Goal: Submit feedback/report problem

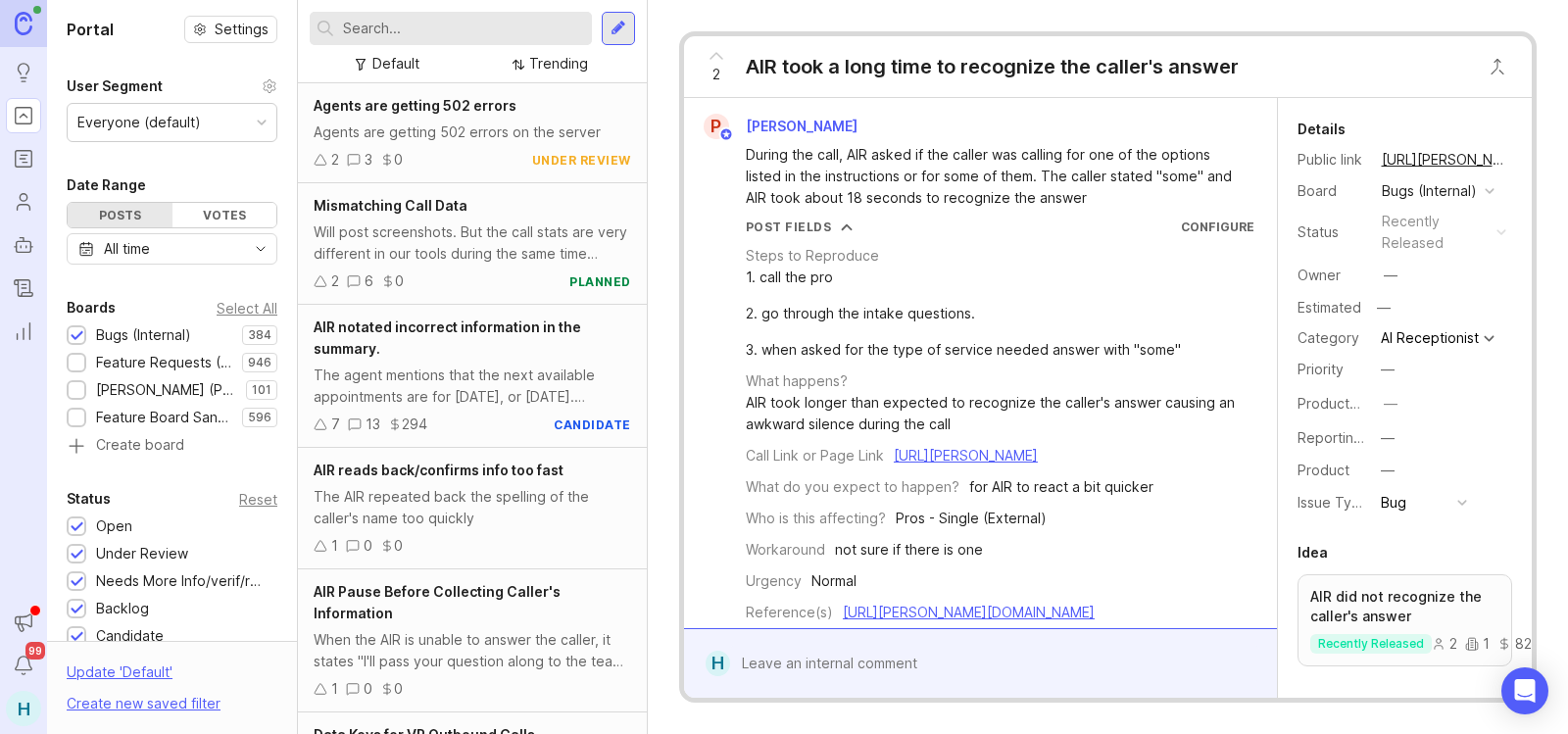
click at [531, 31] on input "text" at bounding box center [463, 29] width 241 height 22
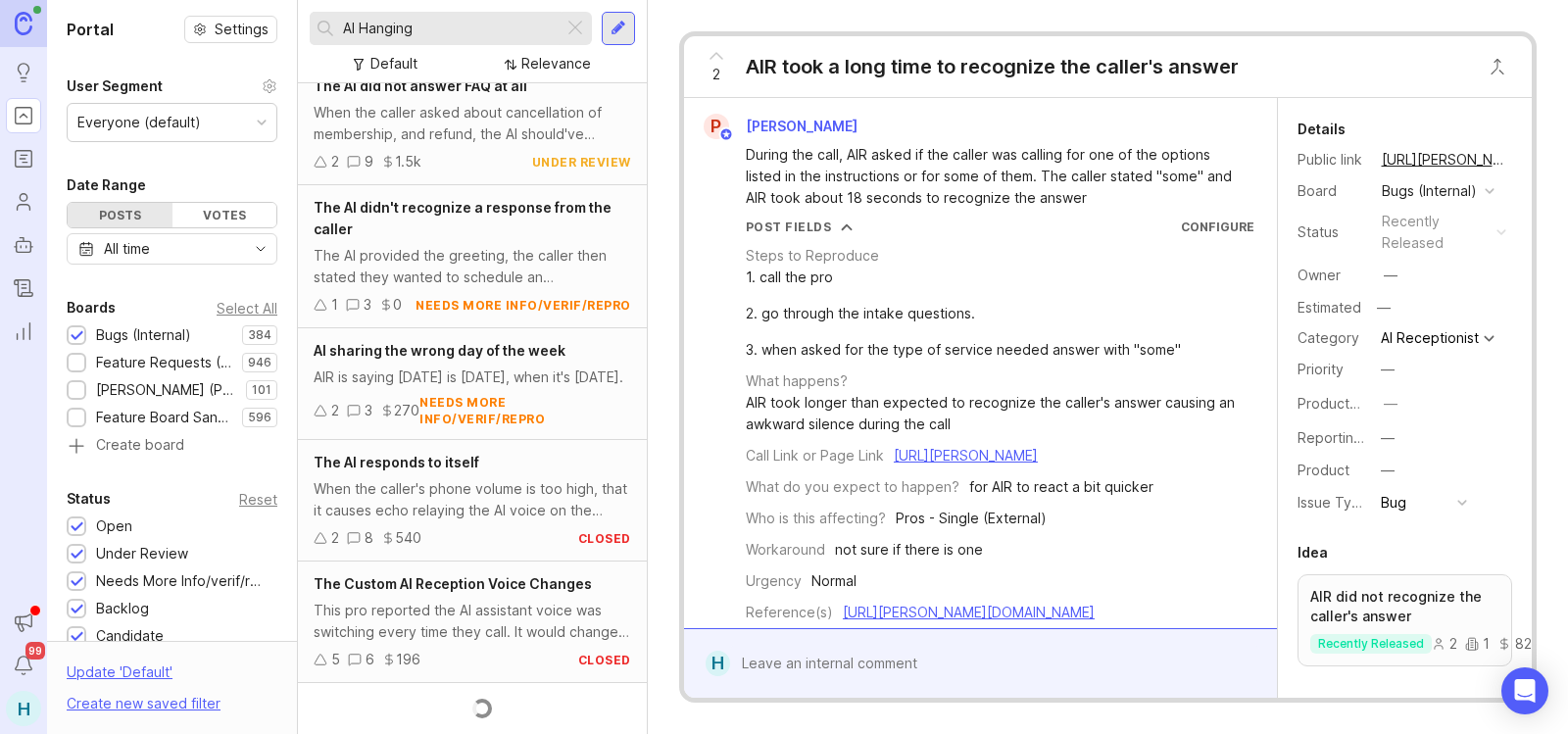
scroll to position [1962, 0]
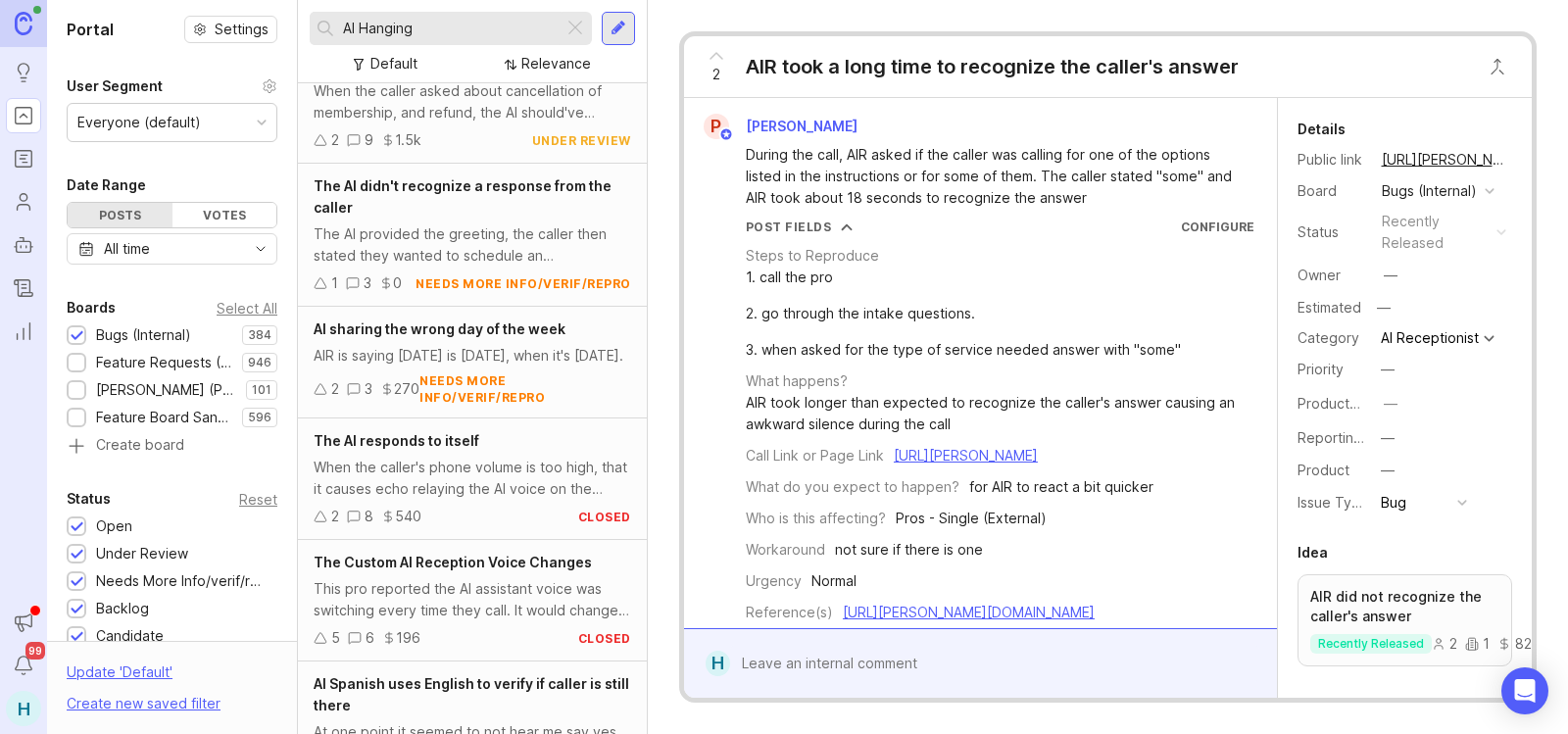
click at [529, 227] on div "The AI provided the greeting, the caller then stated they wanted to schedule an…" at bounding box center [471, 245] width 317 height 43
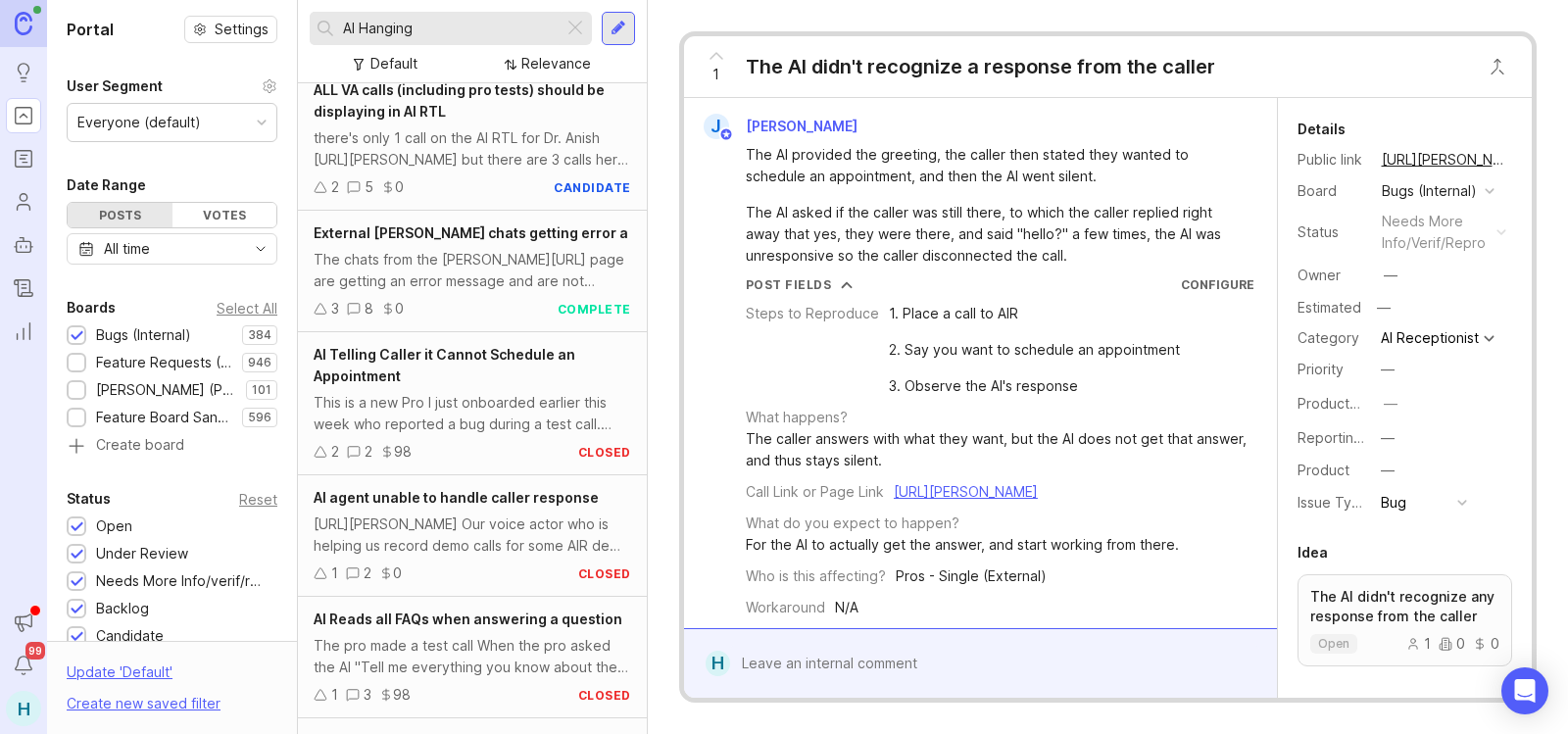
scroll to position [4337, 0]
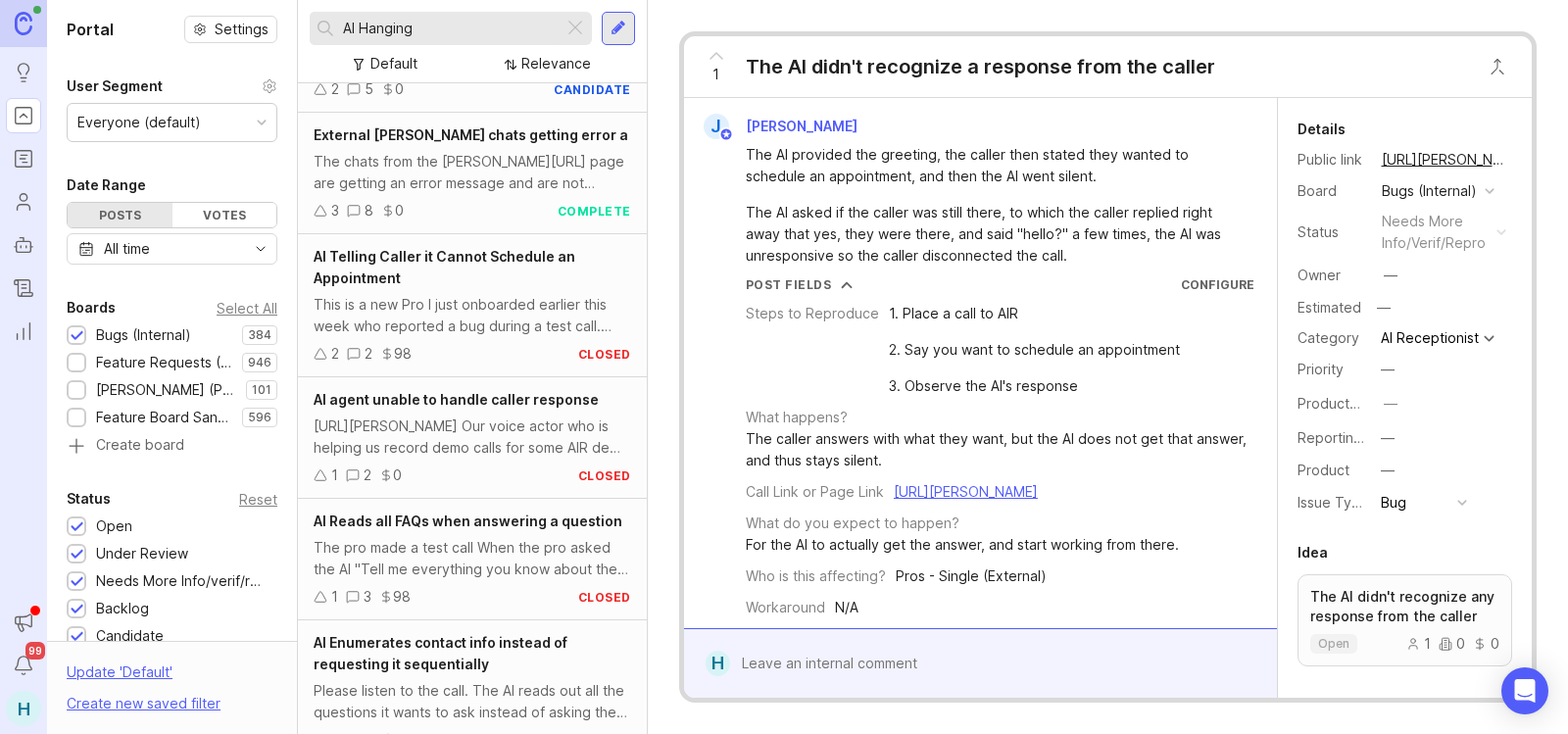
click at [500, 408] on span "AI agent unable to handle caller response" at bounding box center [455, 399] width 286 height 17
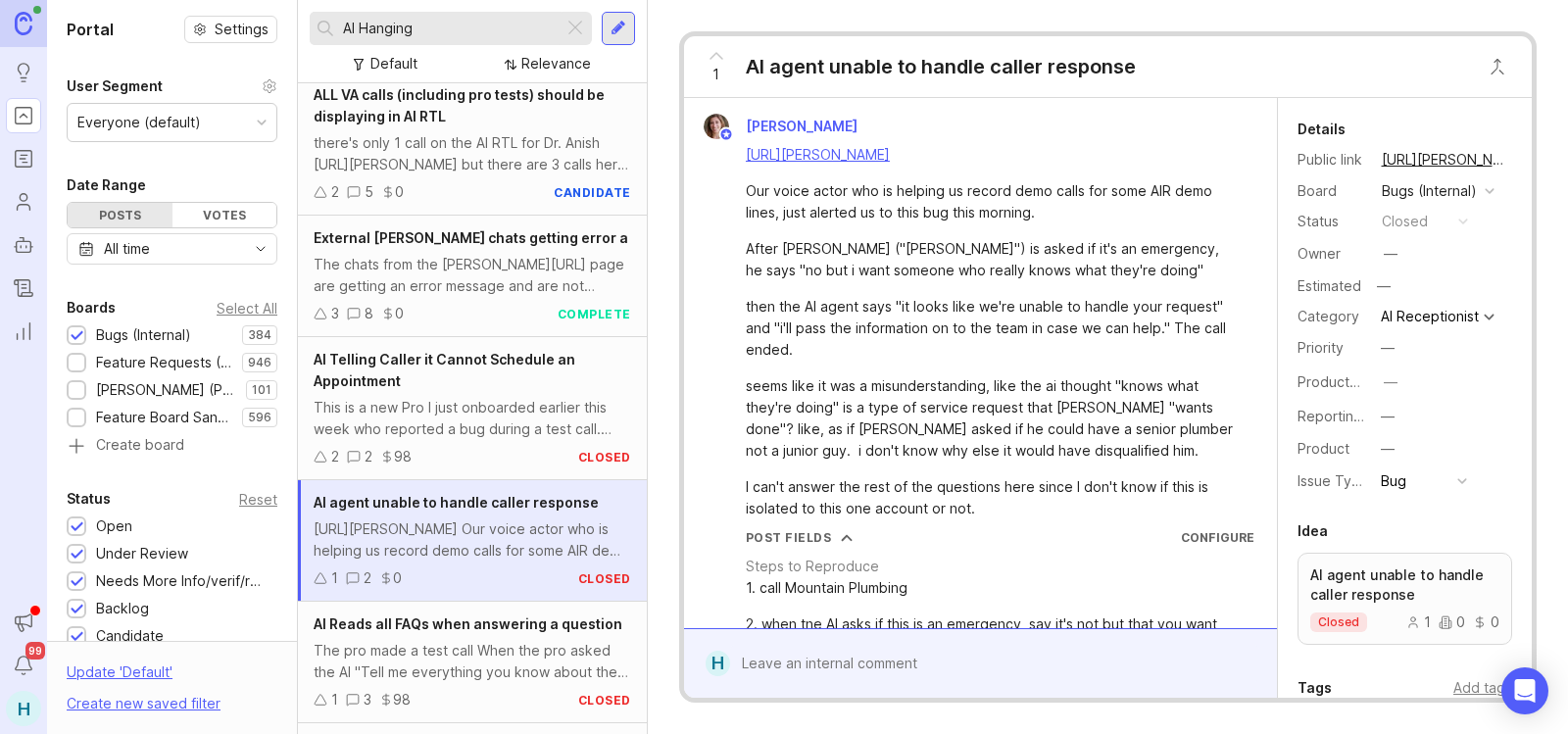
scroll to position [4114, 0]
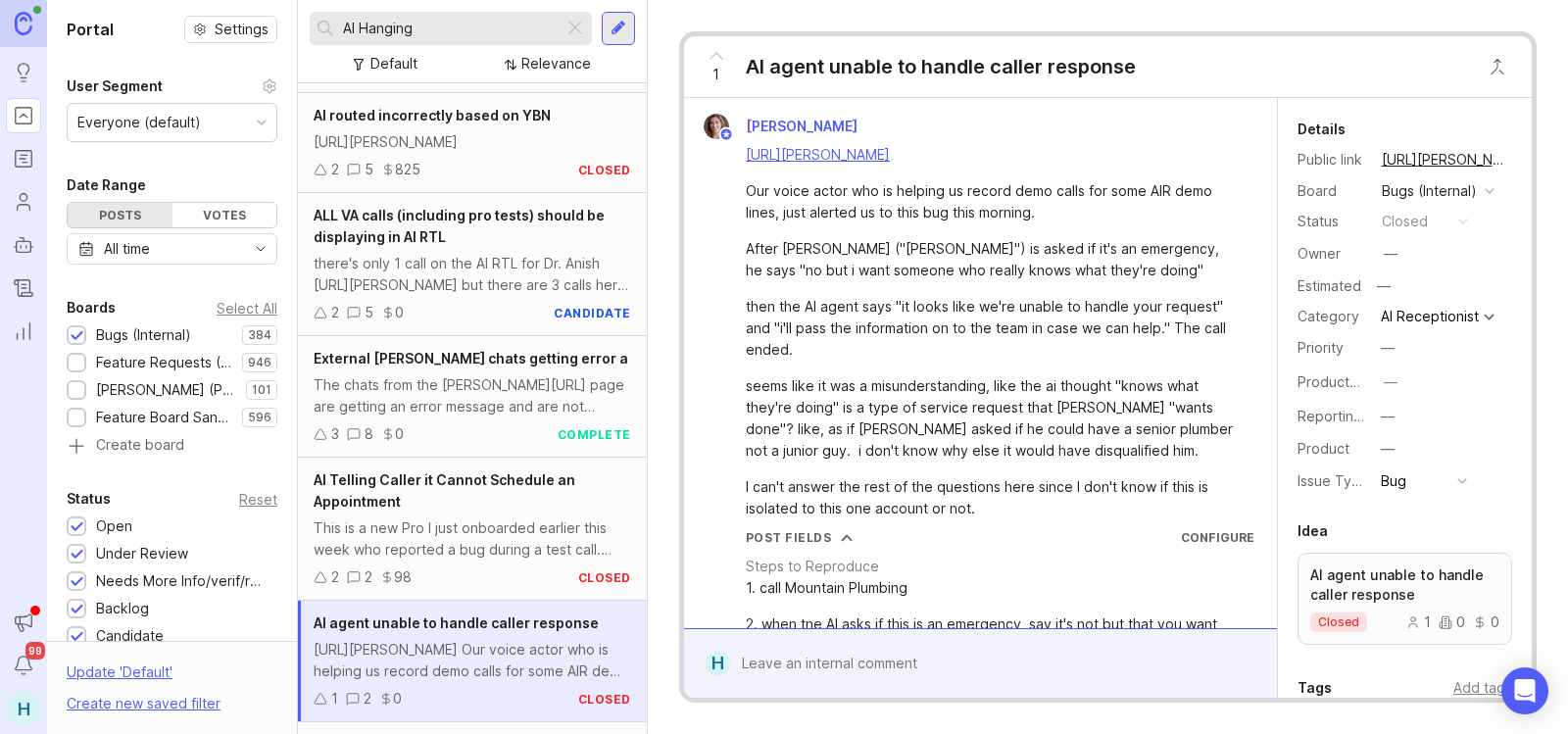
click at [661, 71] on div "1 AI agent unable to handle caller response Maddy Martin https://agent.smith.ai…" at bounding box center [1109, 367] width 921 height 734
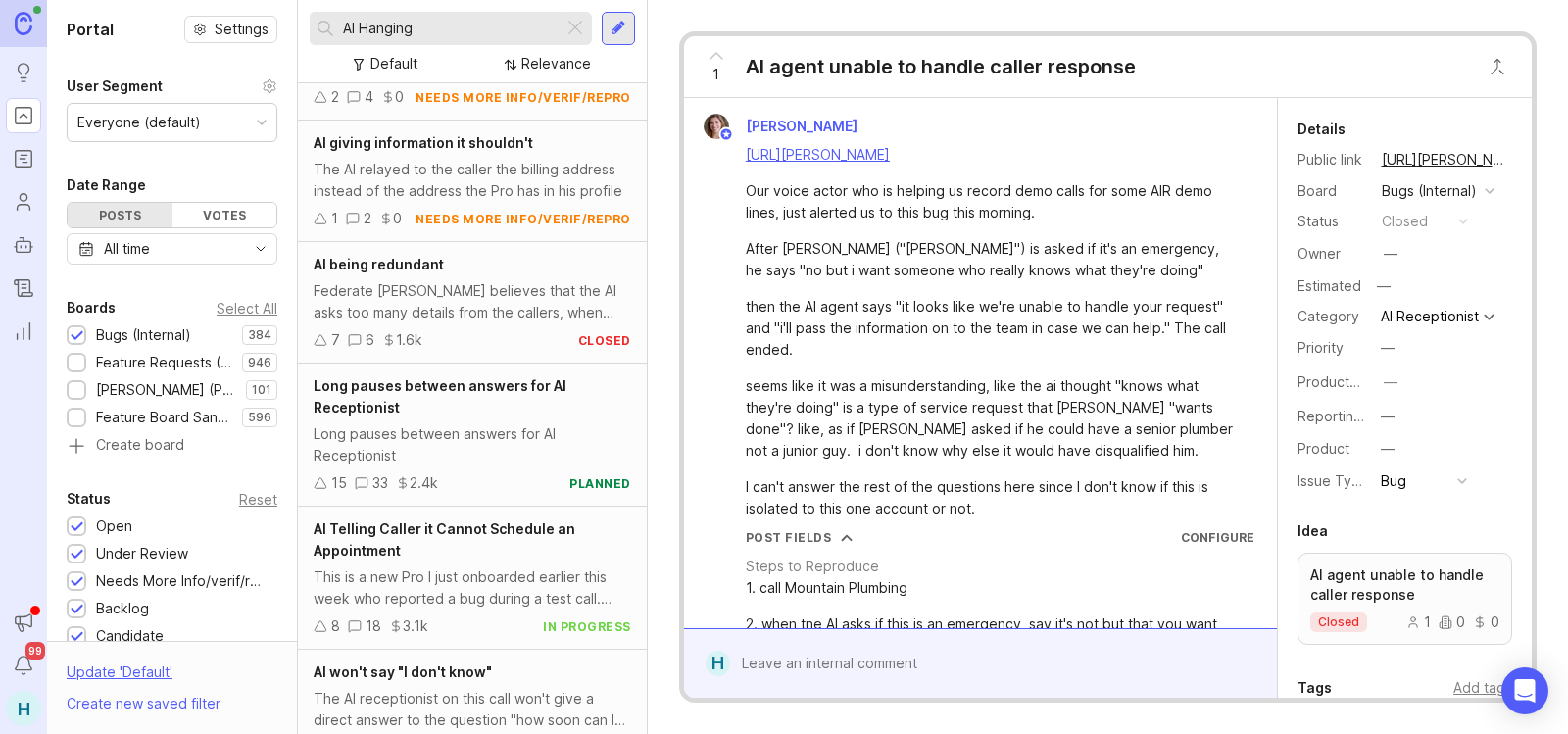
scroll to position [0, 0]
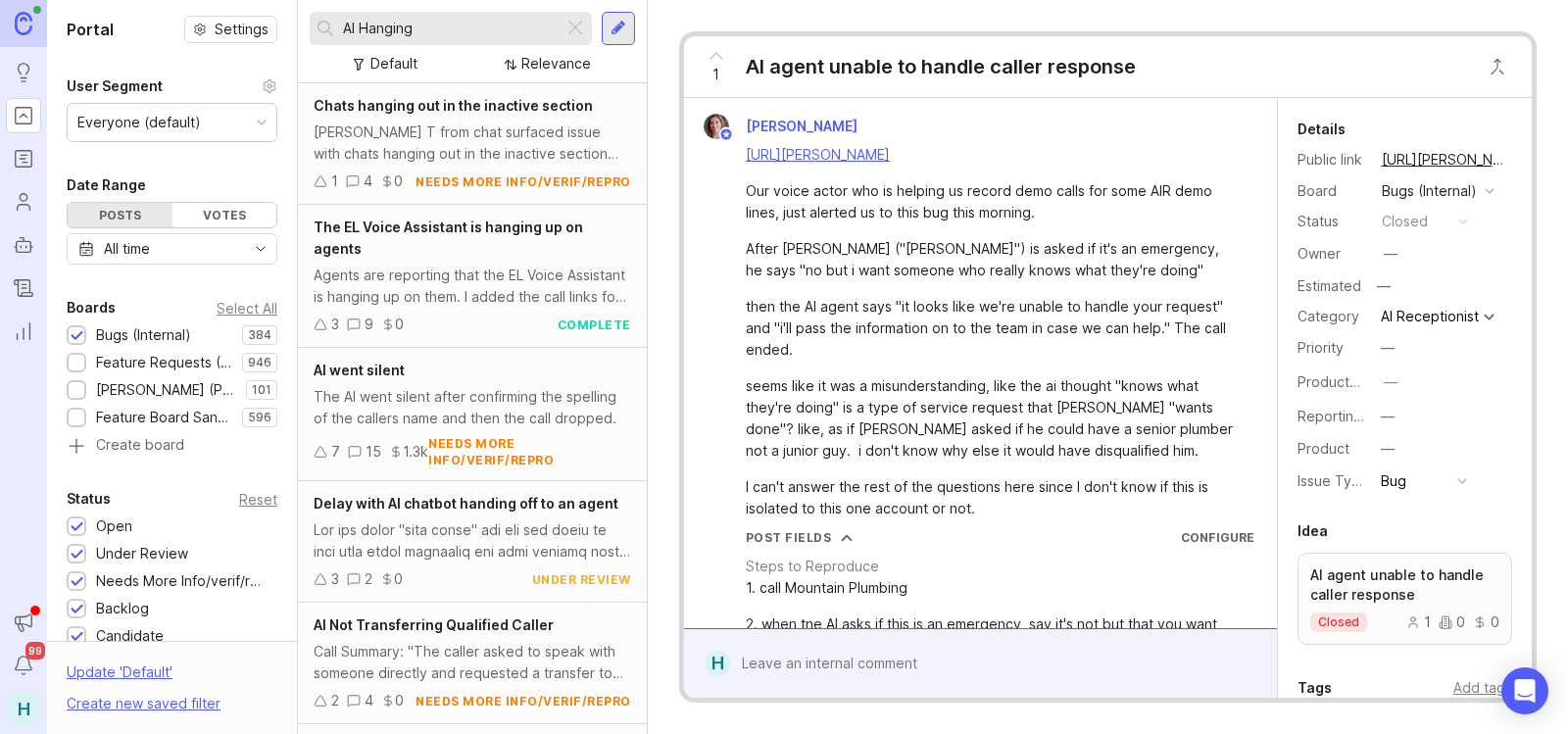
drag, startPoint x: 463, startPoint y: 30, endPoint x: 359, endPoint y: 35, distance: 104.1
click at [359, 35] on input "AI Hanging" at bounding box center [449, 29] width 212 height 22
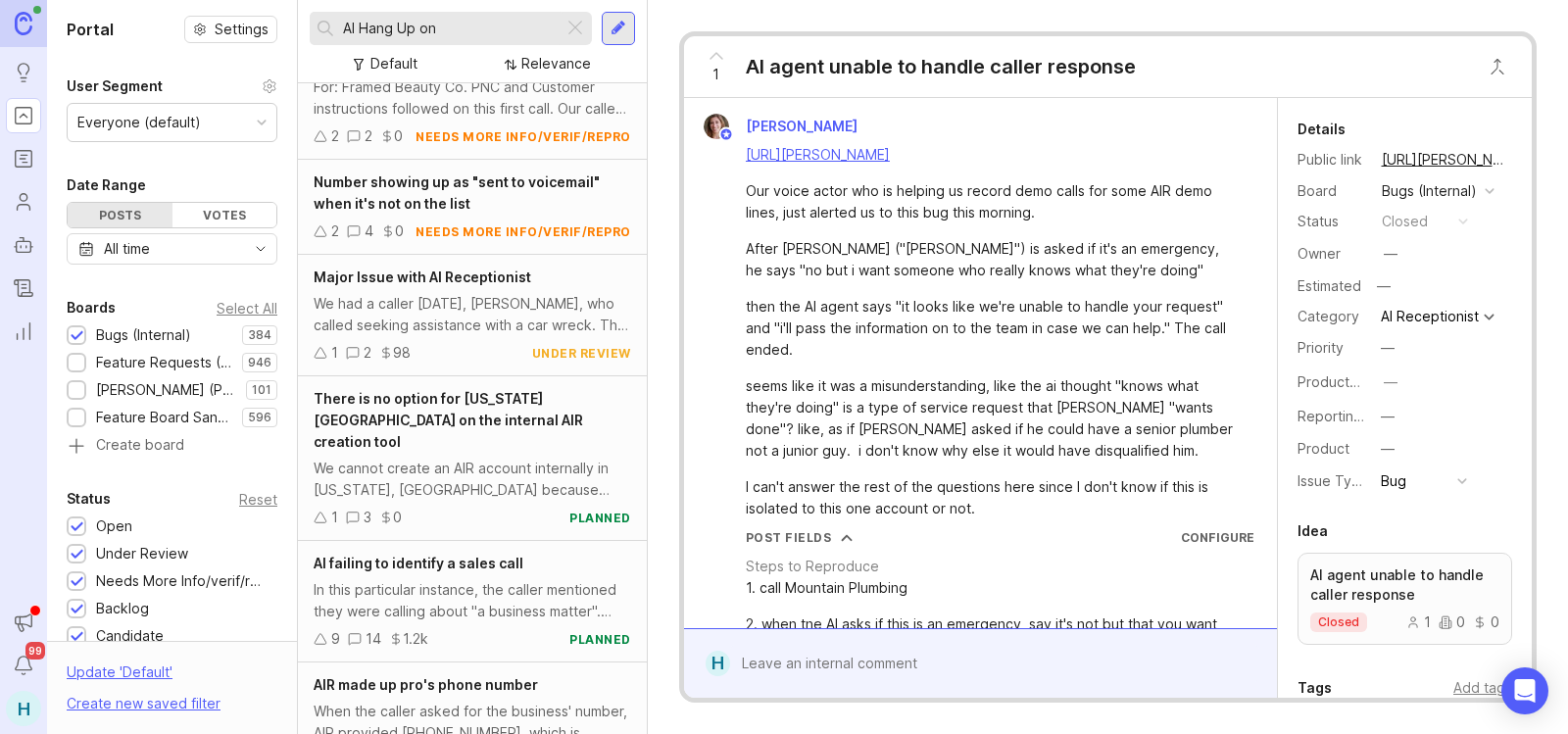
scroll to position [2336, 0]
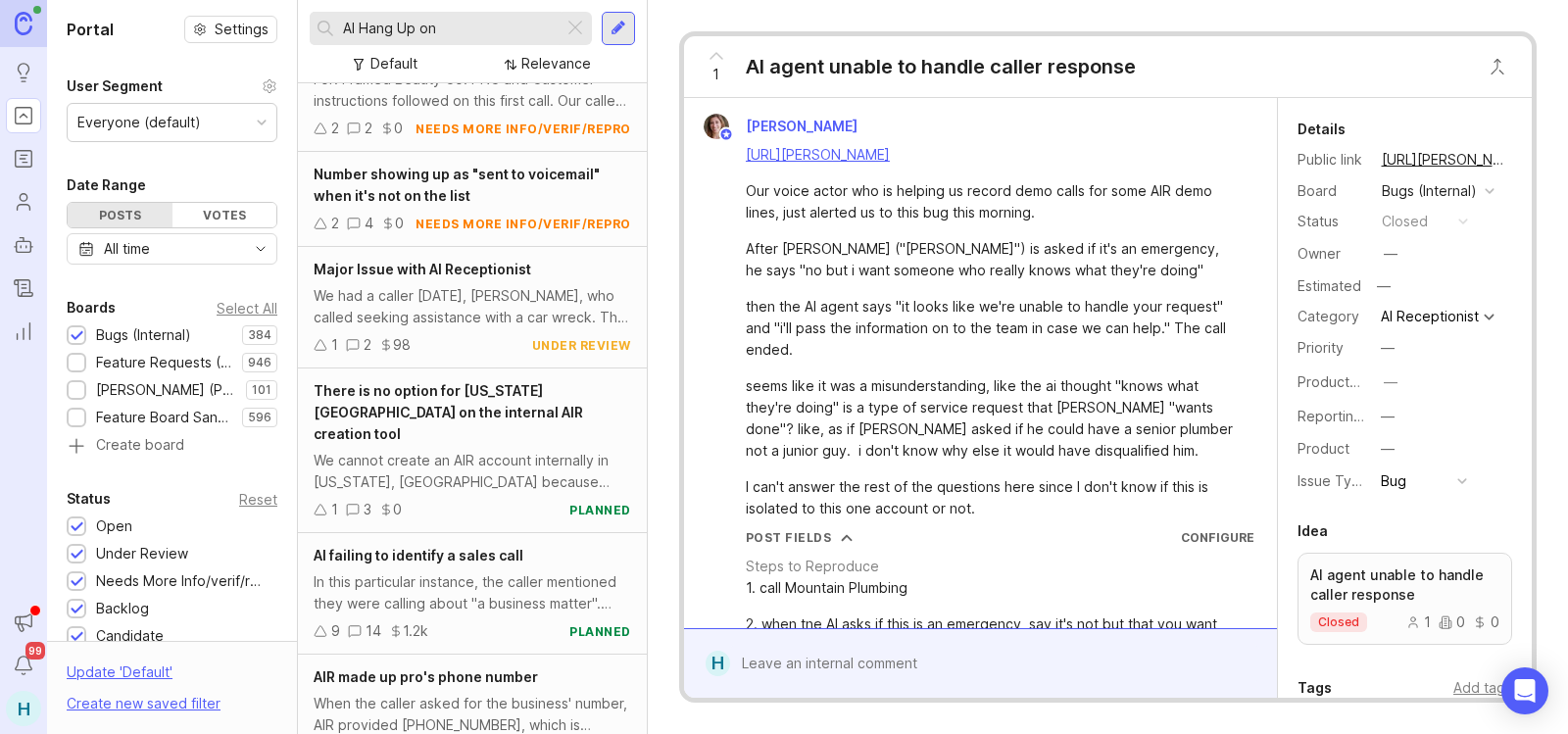
type input "AI Hang Up on"
click at [472, 318] on div "We had a caller [DATE], [PERSON_NAME], who called seeking assistance with a car…" at bounding box center [471, 307] width 317 height 43
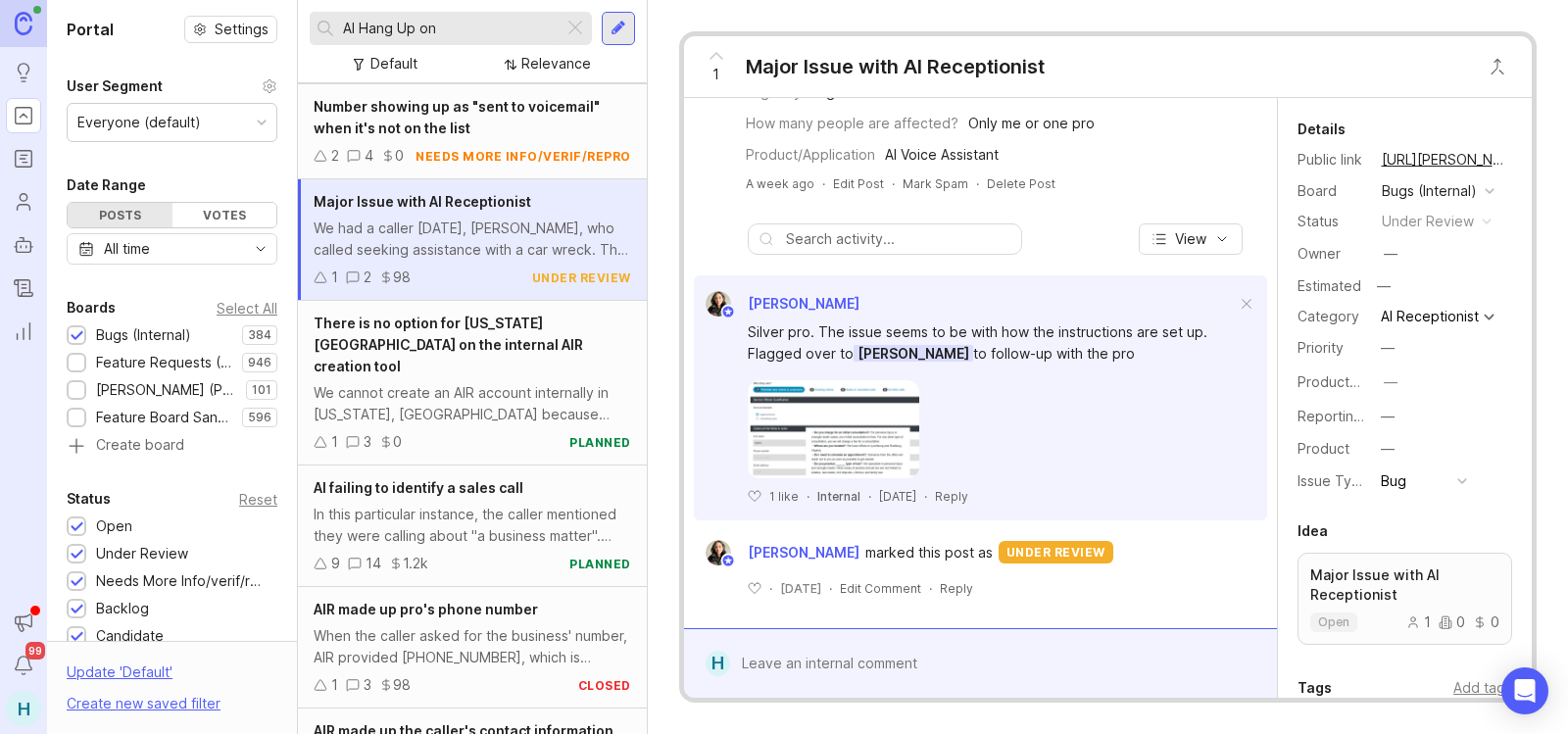
scroll to position [2532, 0]
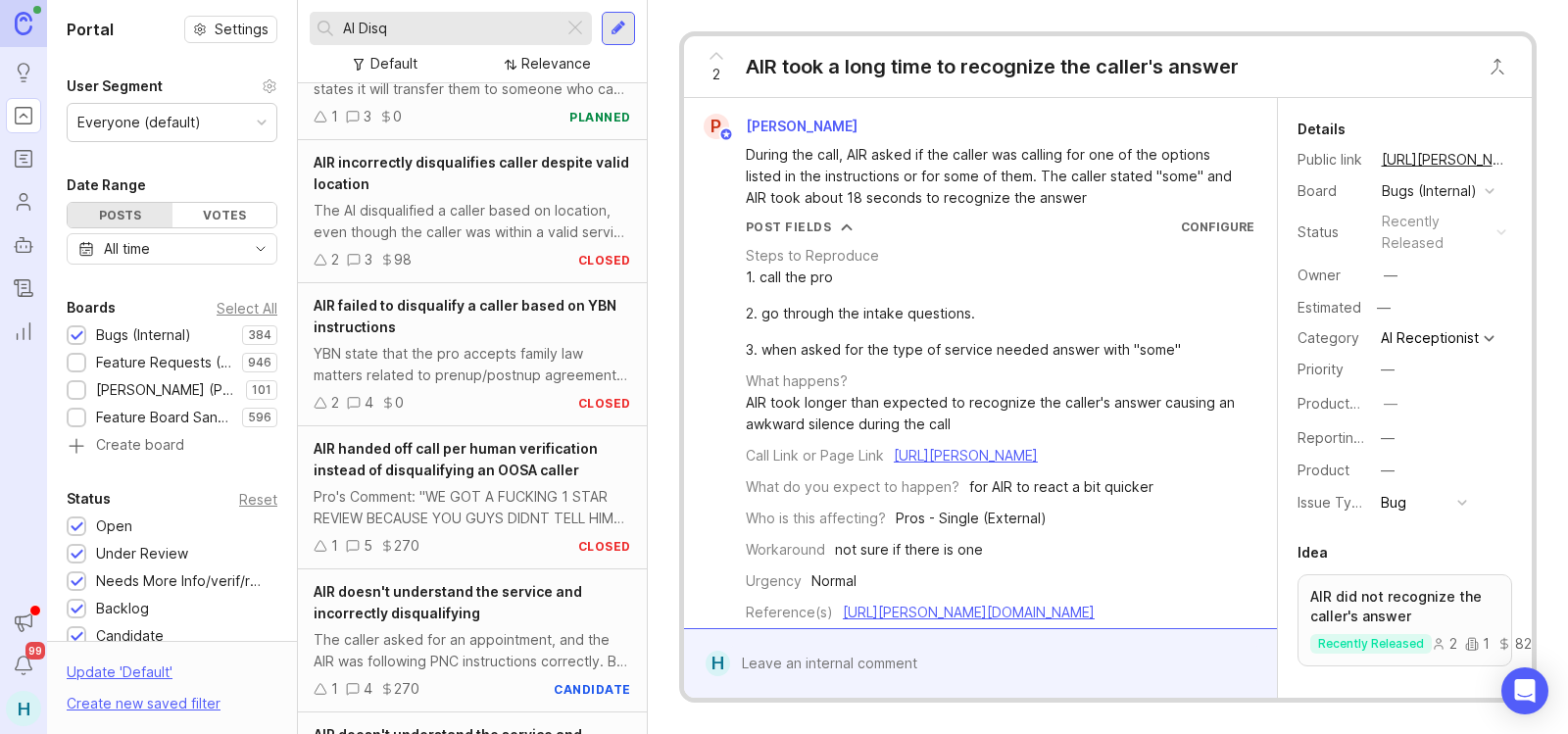
scroll to position [294, 0]
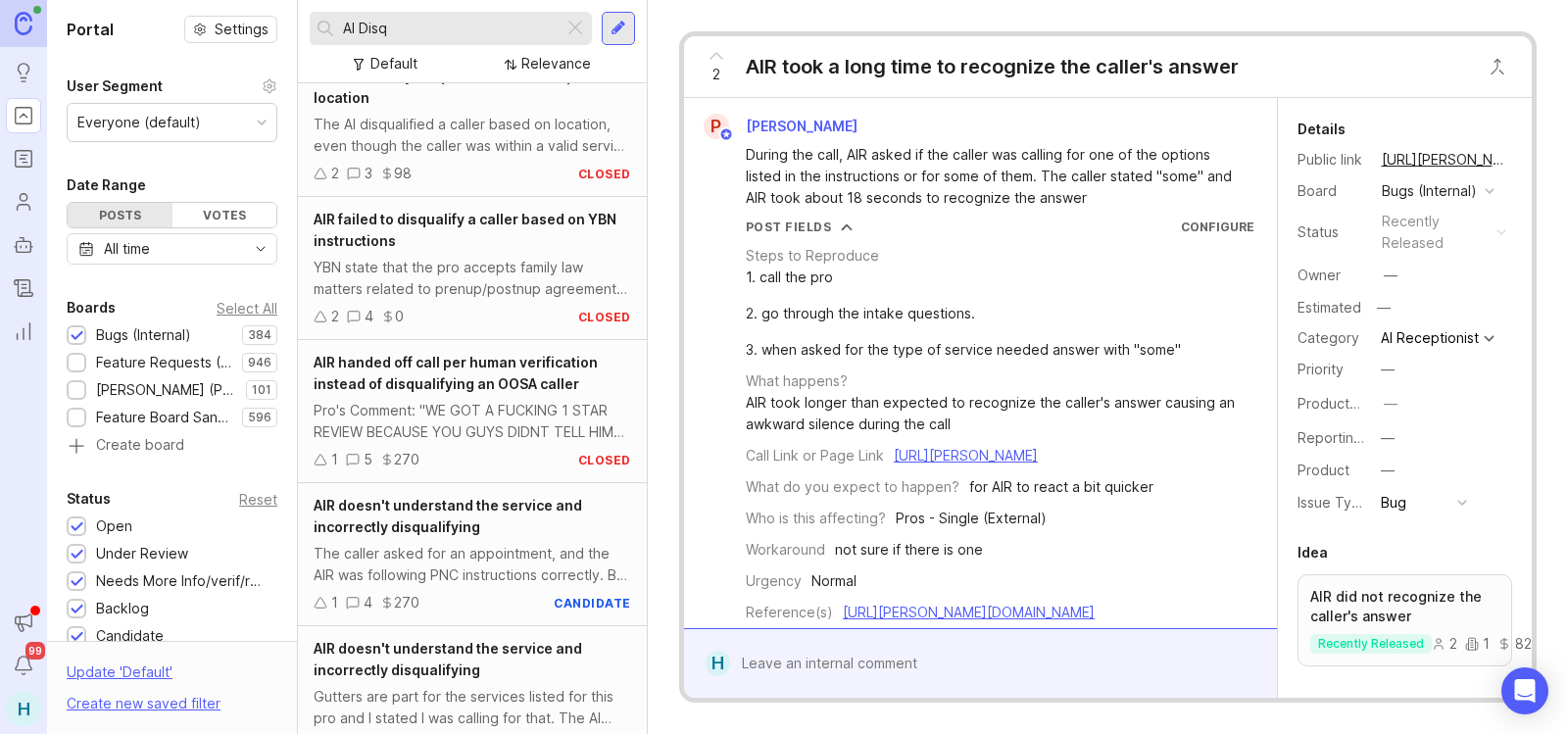
type input "AI Disq"
click at [473, 405] on div "Pro's Comment: "WE GOT A FUCKING 1 STAR REVIEW BECAUSE YOU GUYS DIDNT TELL HIM …" at bounding box center [471, 422] width 317 height 43
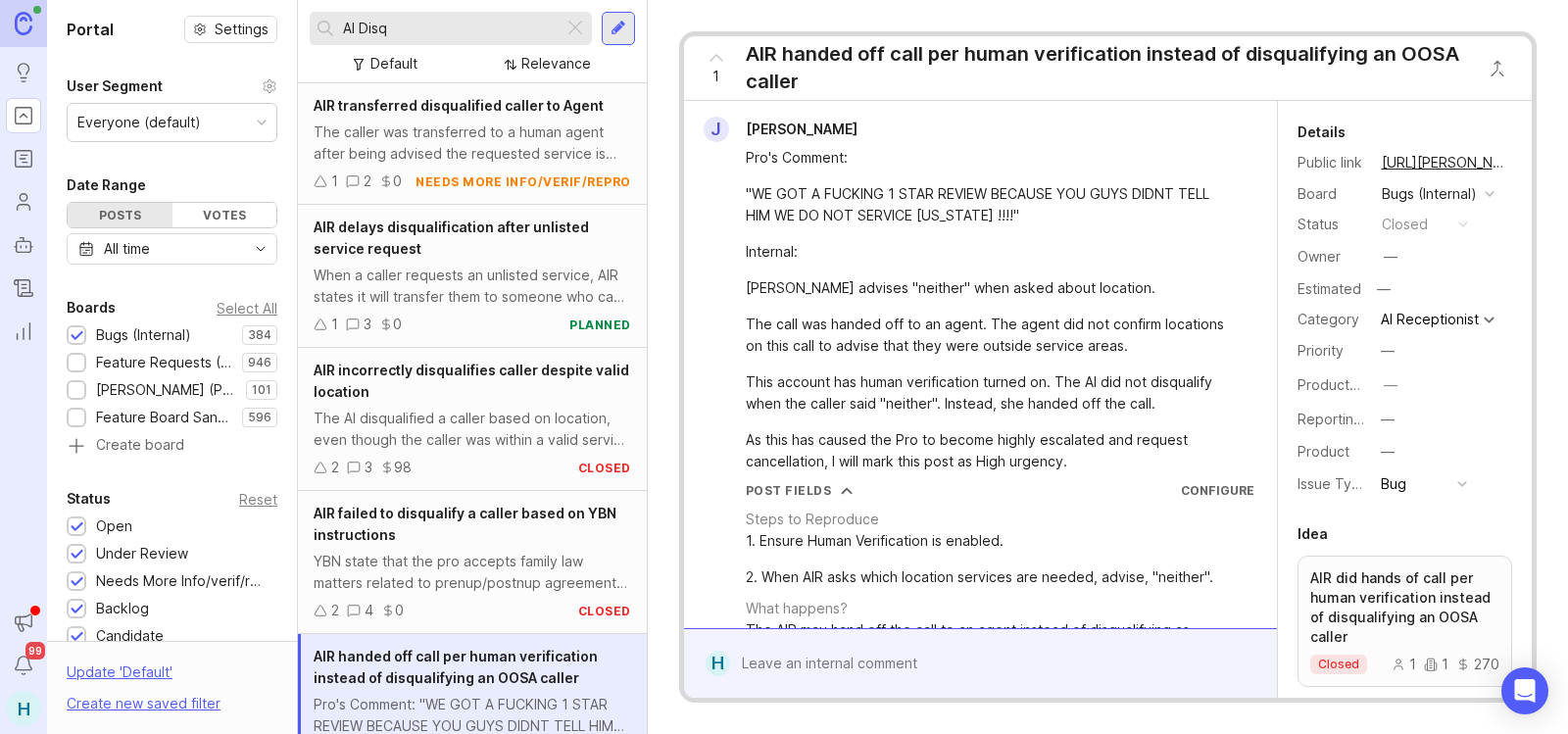
click at [474, 129] on div "The caller was transferred to a human agent after being advised the requested s…" at bounding box center [471, 143] width 317 height 43
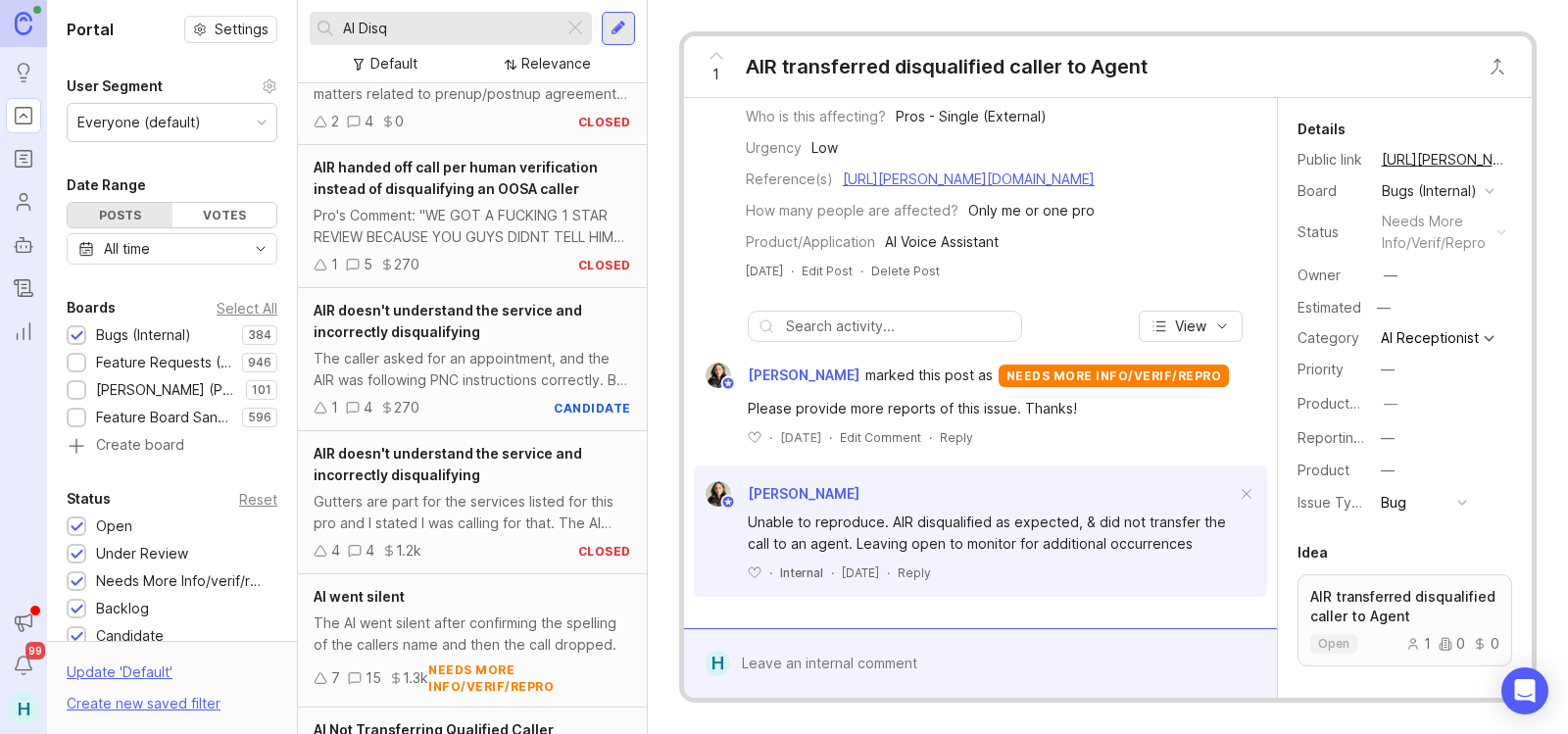
scroll to position [490, 0]
click at [469, 320] on div "AIR doesn't understand the service and incorrectly disqualifying" at bounding box center [471, 321] width 317 height 43
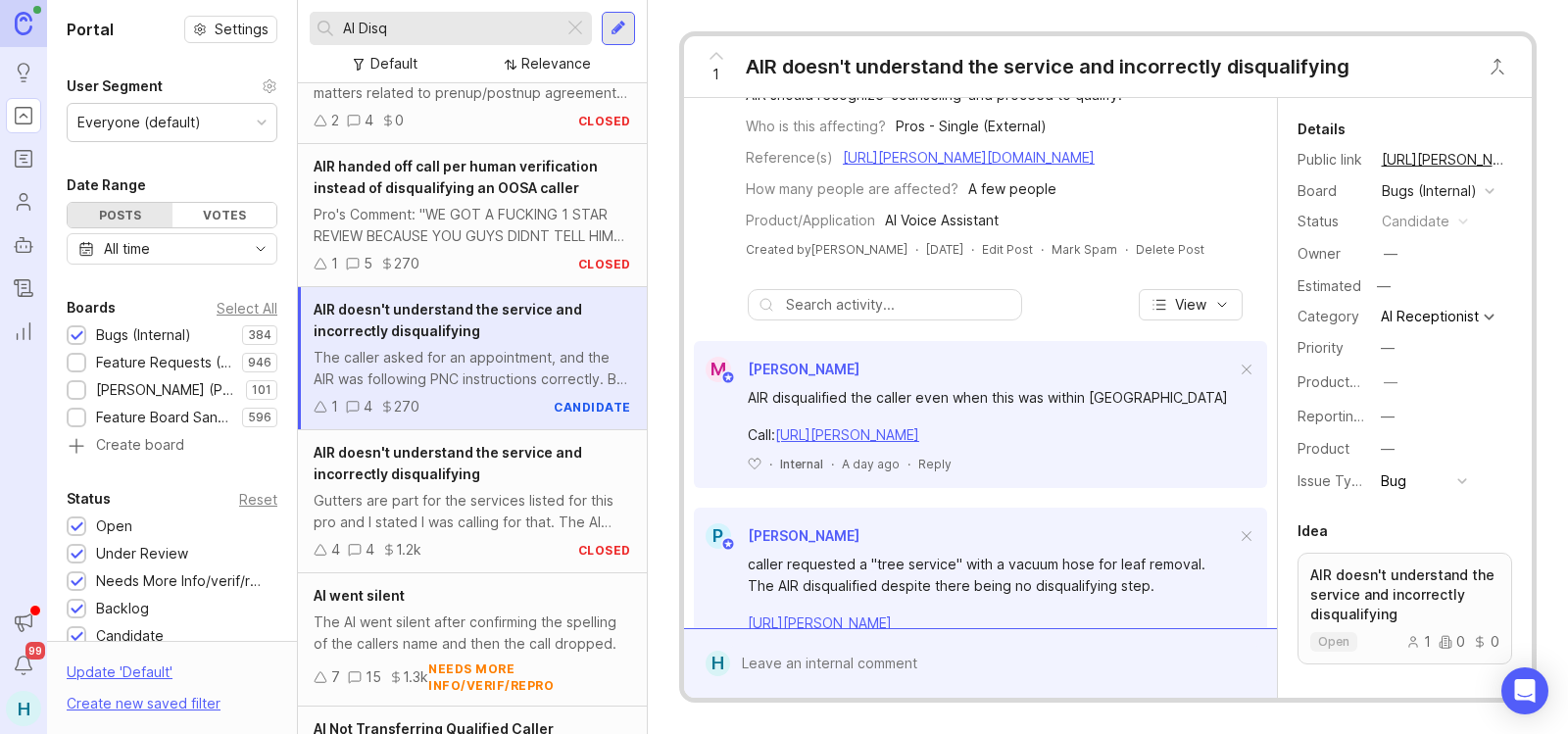
scroll to position [217, 0]
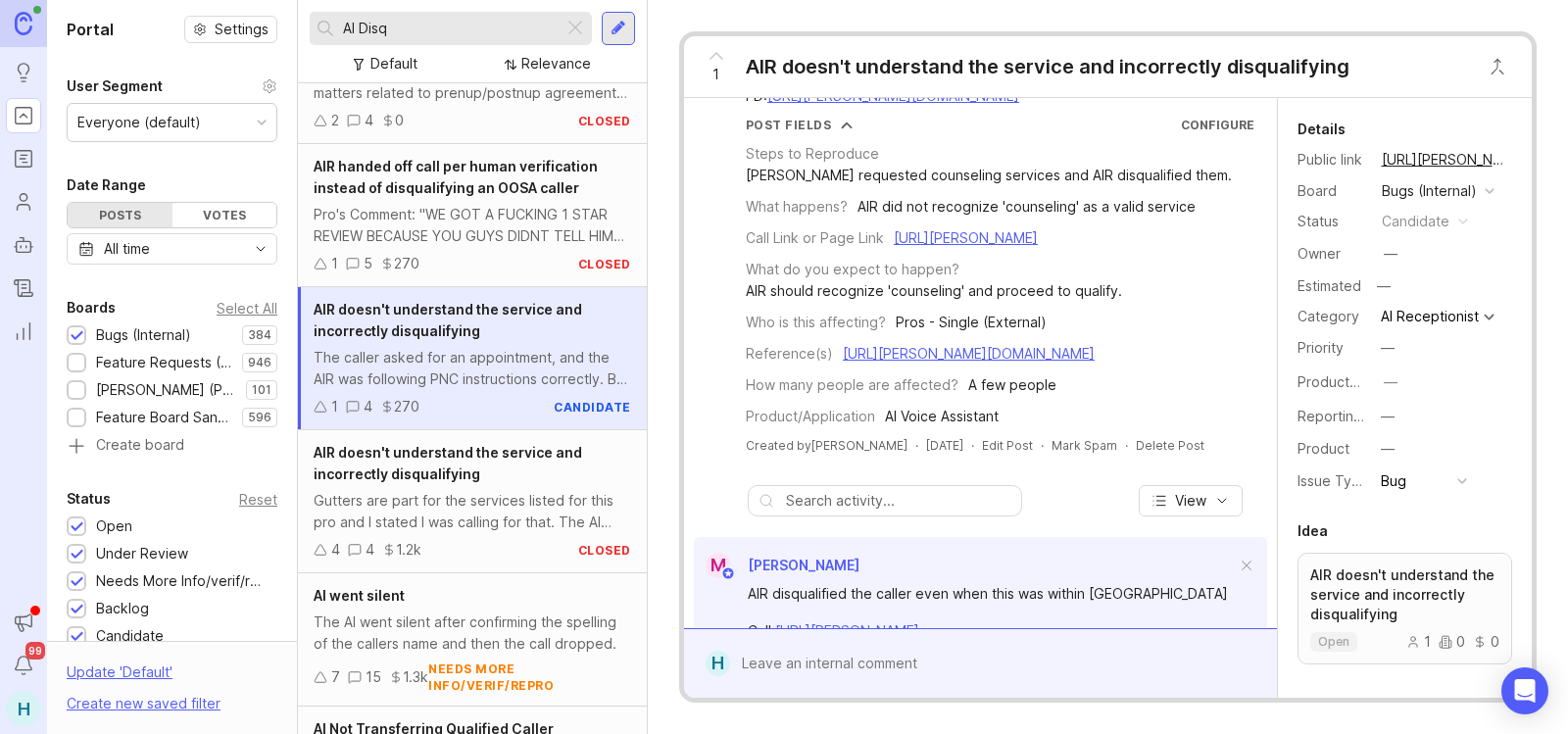
click at [715, 61] on icon at bounding box center [716, 56] width 24 height 24
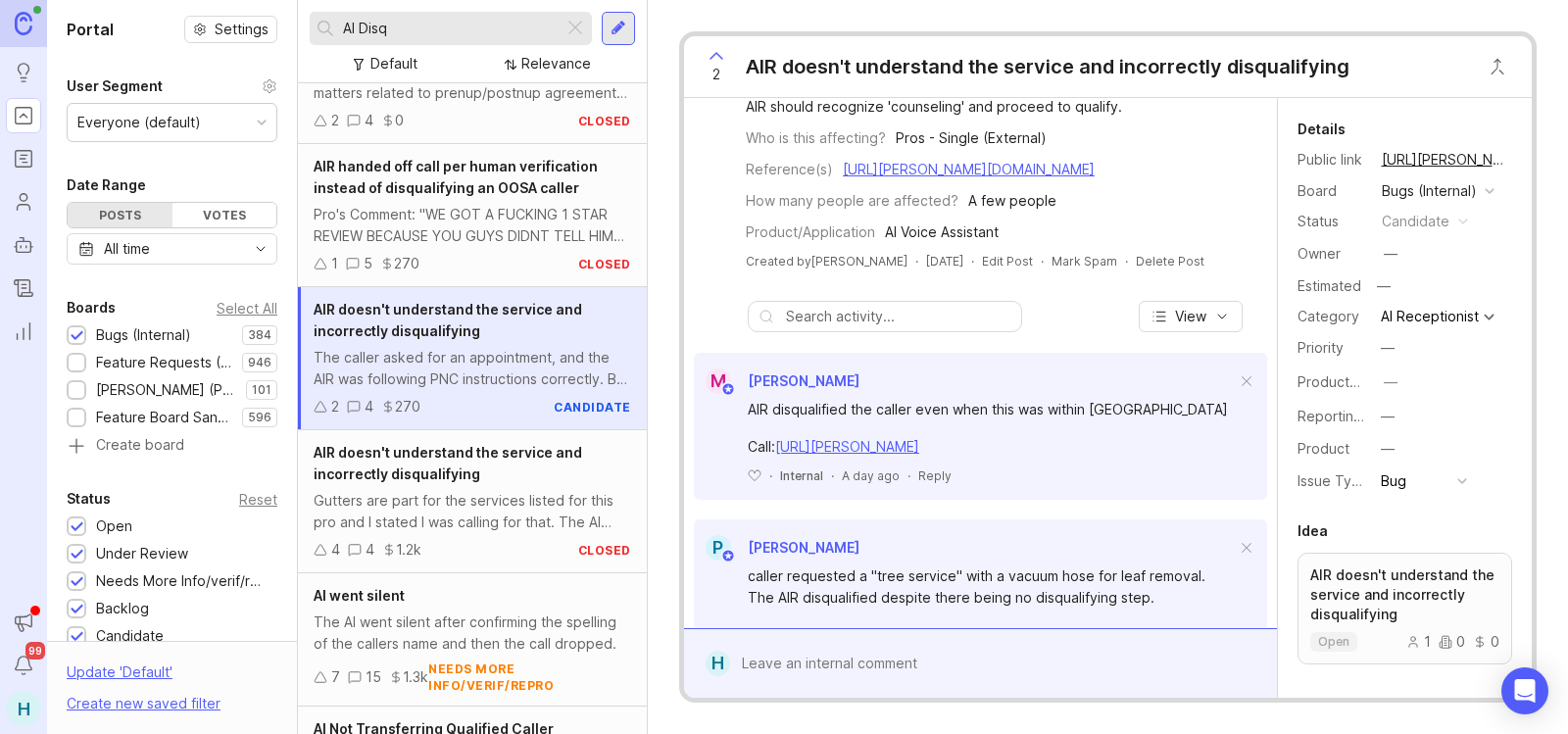
scroll to position [414, 0]
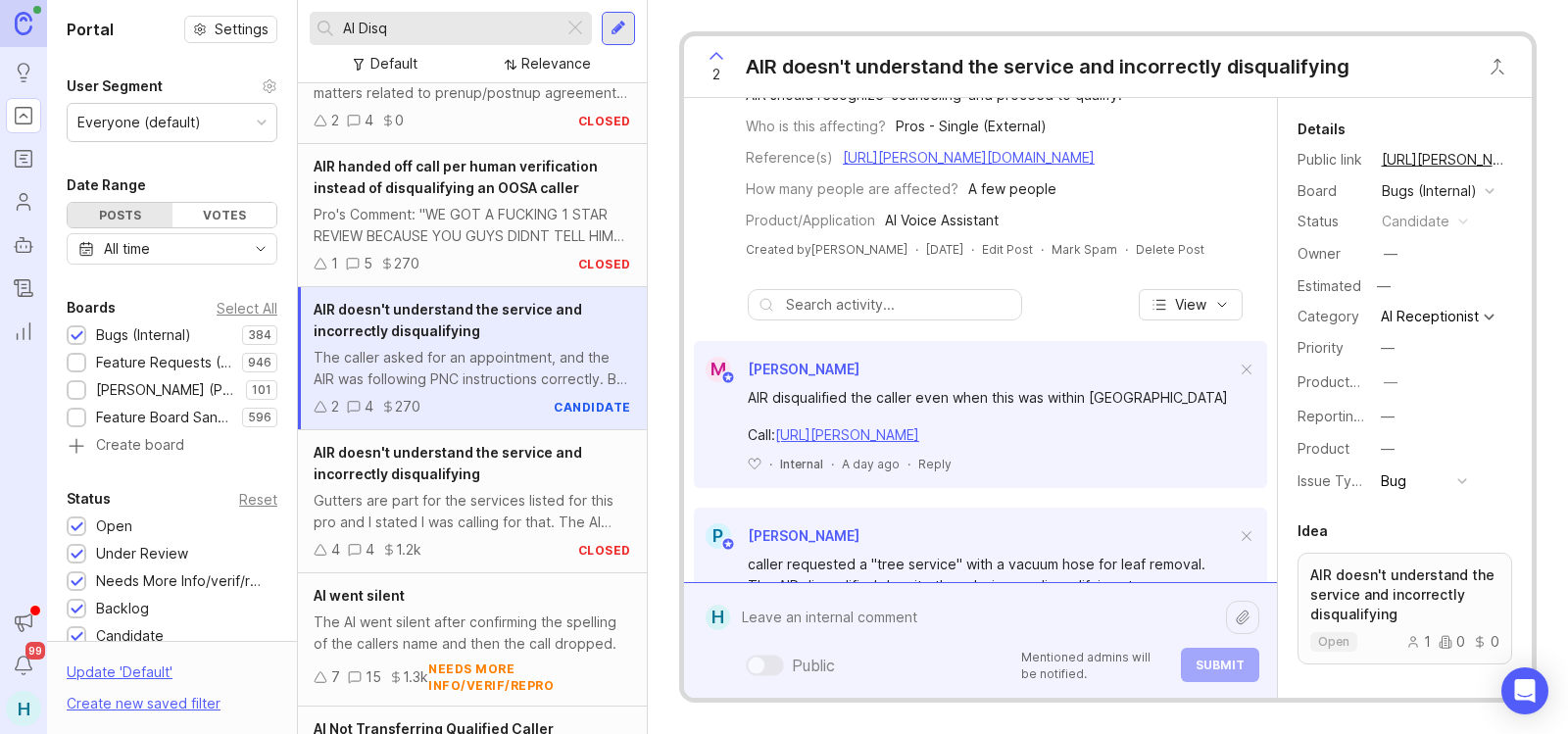
click at [858, 667] on div "Public Mentioned admins will be notified. Submit" at bounding box center [995, 640] width 530 height 83
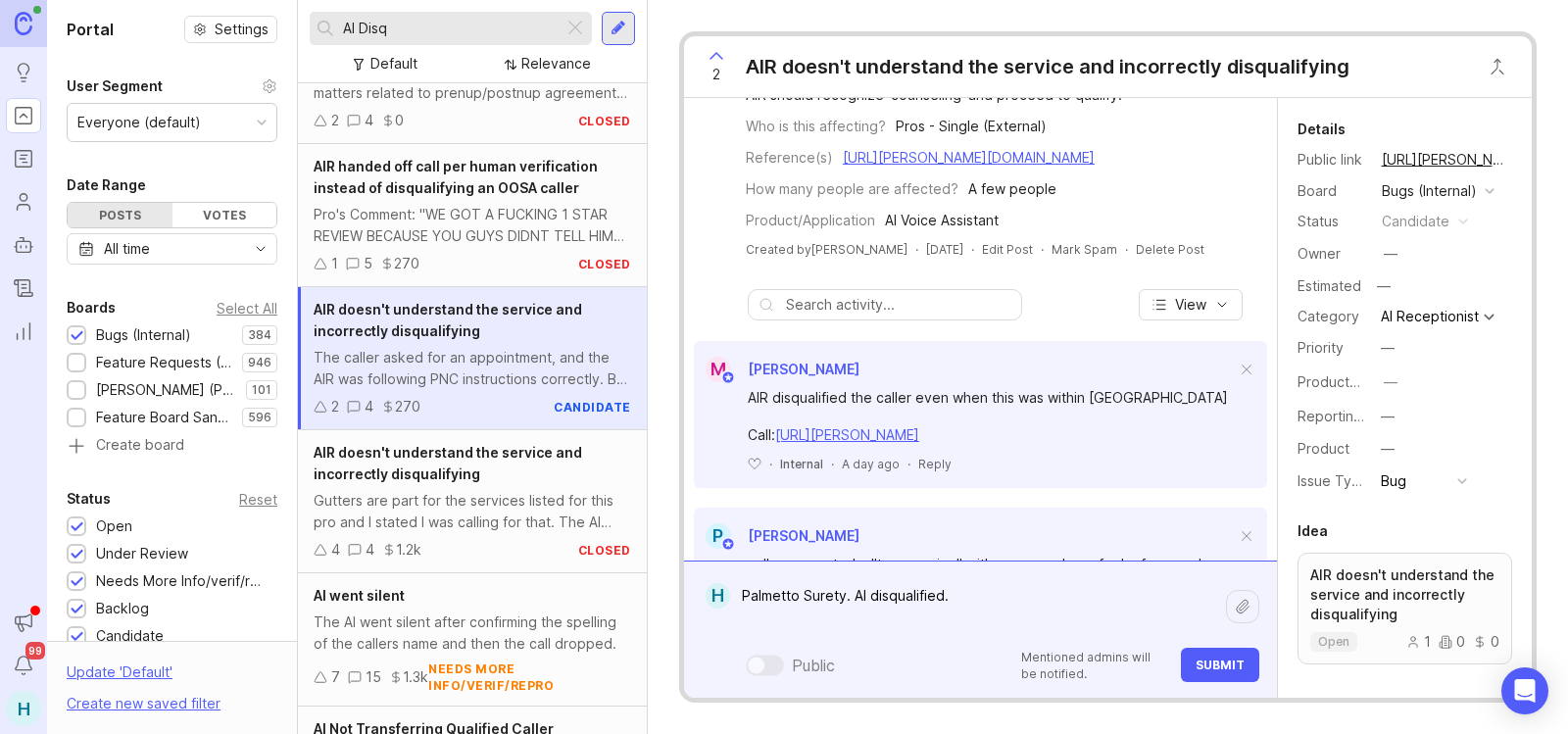
paste textarea "[URL][PERSON_NAME]"
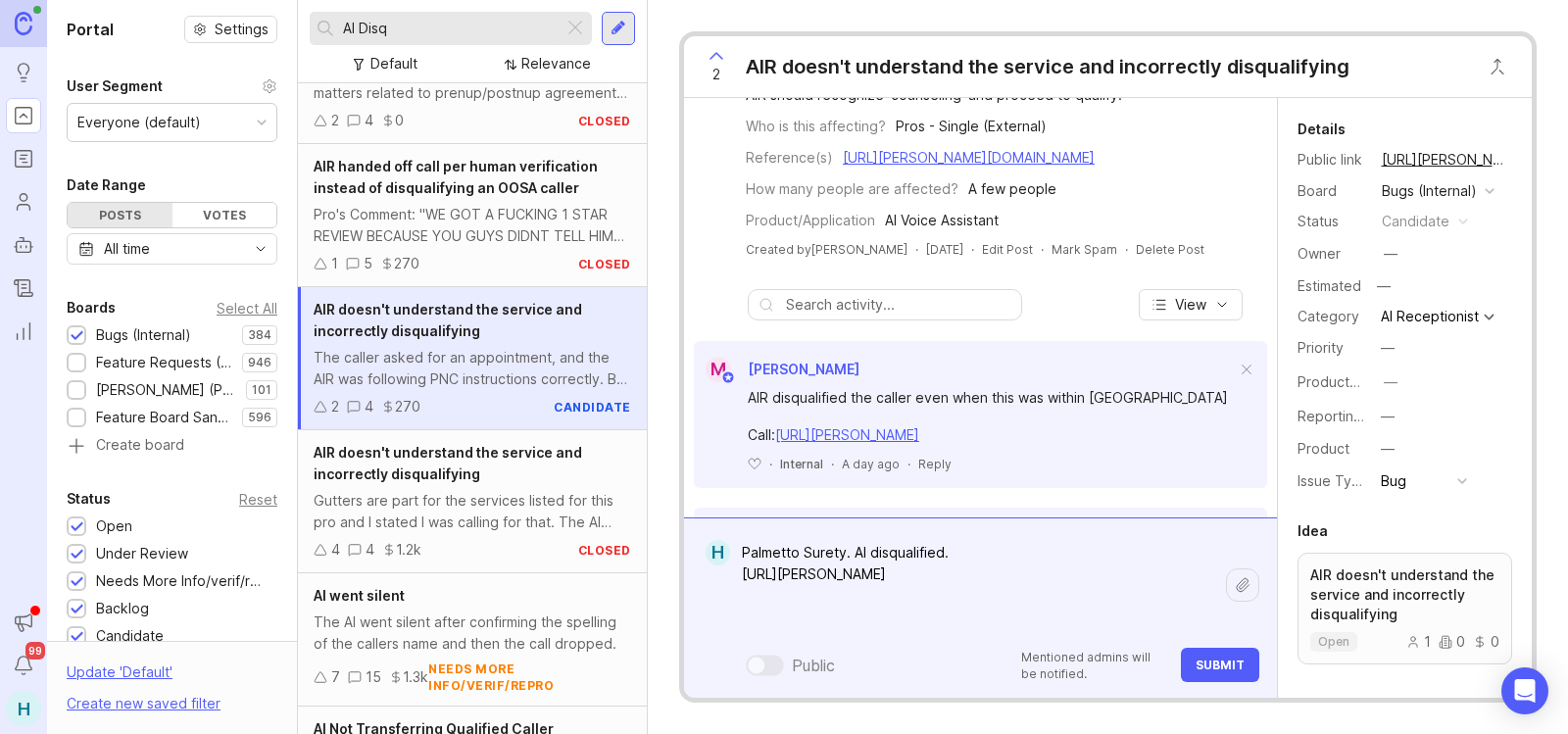
type textarea "Palmetto Surety. AI disqualified. [URL][PERSON_NAME]"
click at [1249, 660] on button "Submit" at bounding box center [1219, 665] width 78 height 35
